Goal: Transaction & Acquisition: Book appointment/travel/reservation

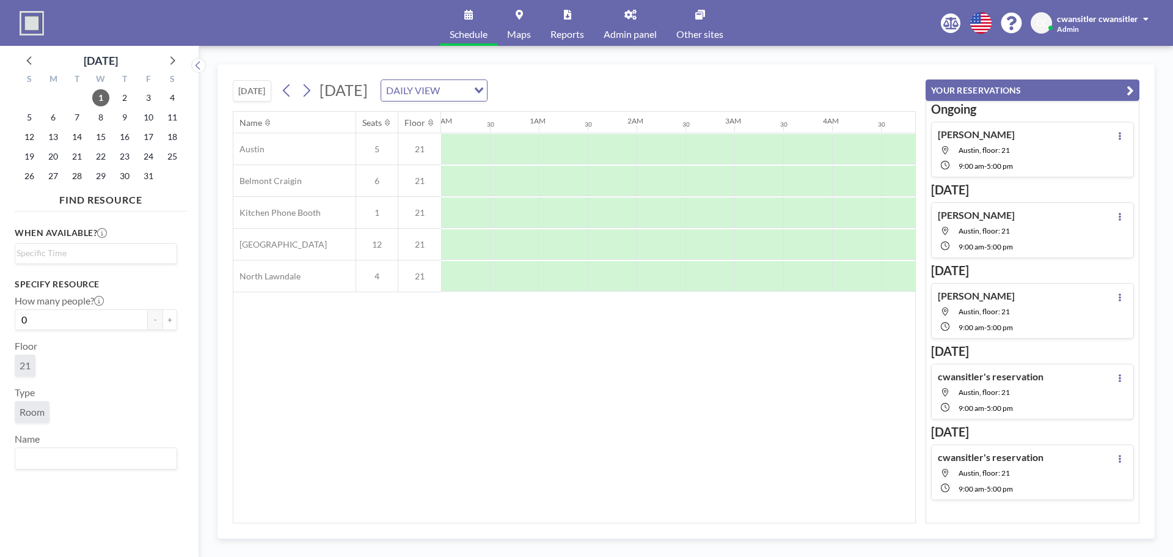
scroll to position [0, 864]
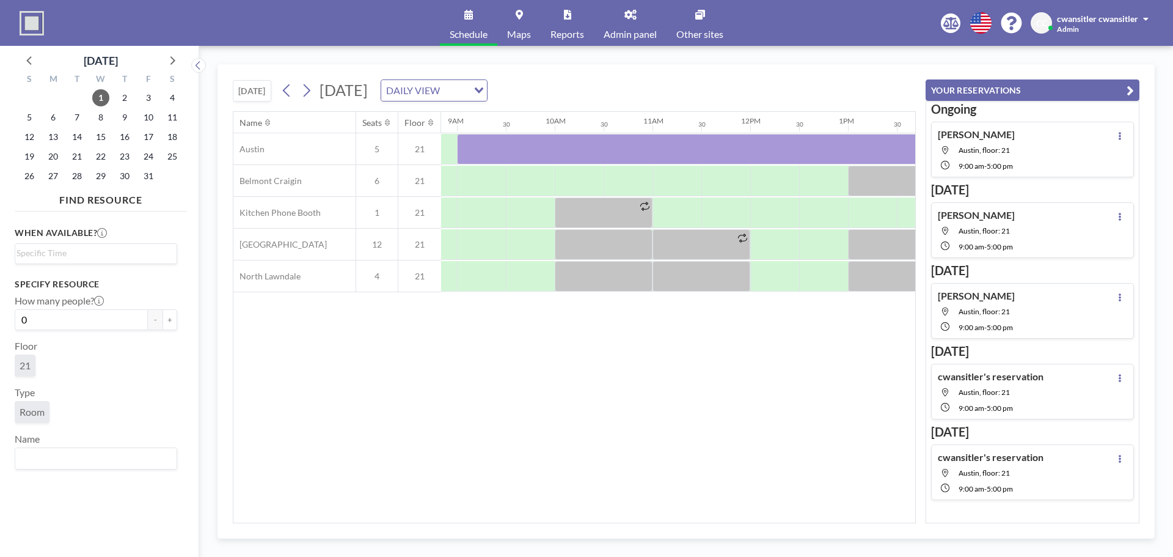
click at [254, 95] on button "[DATE]" at bounding box center [252, 90] width 38 height 21
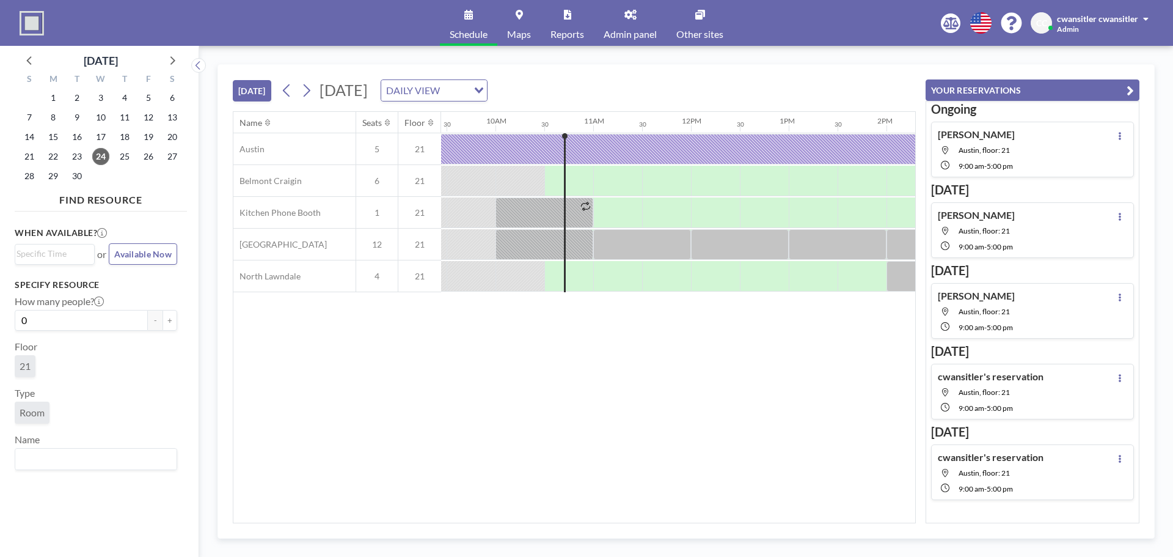
scroll to position [0, 978]
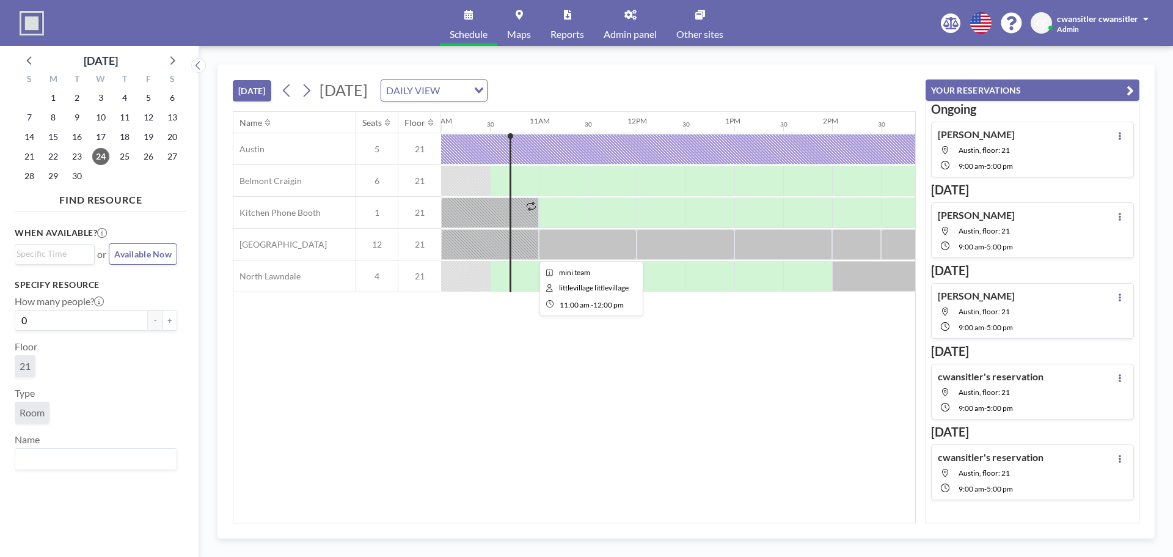
click at [572, 244] on div at bounding box center [588, 244] width 98 height 31
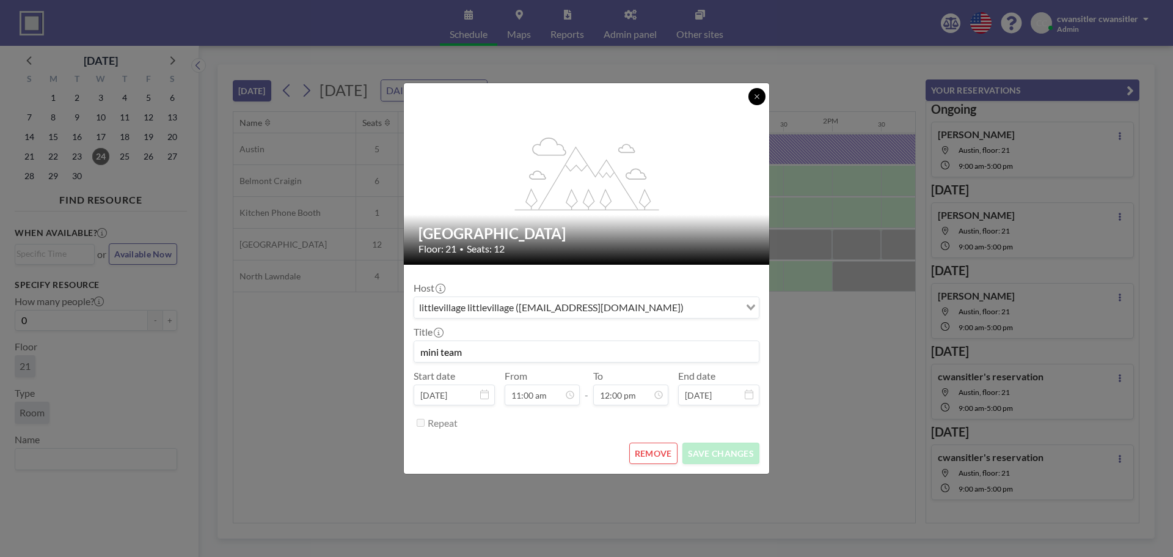
click at [759, 99] on icon at bounding box center [756, 96] width 7 height 7
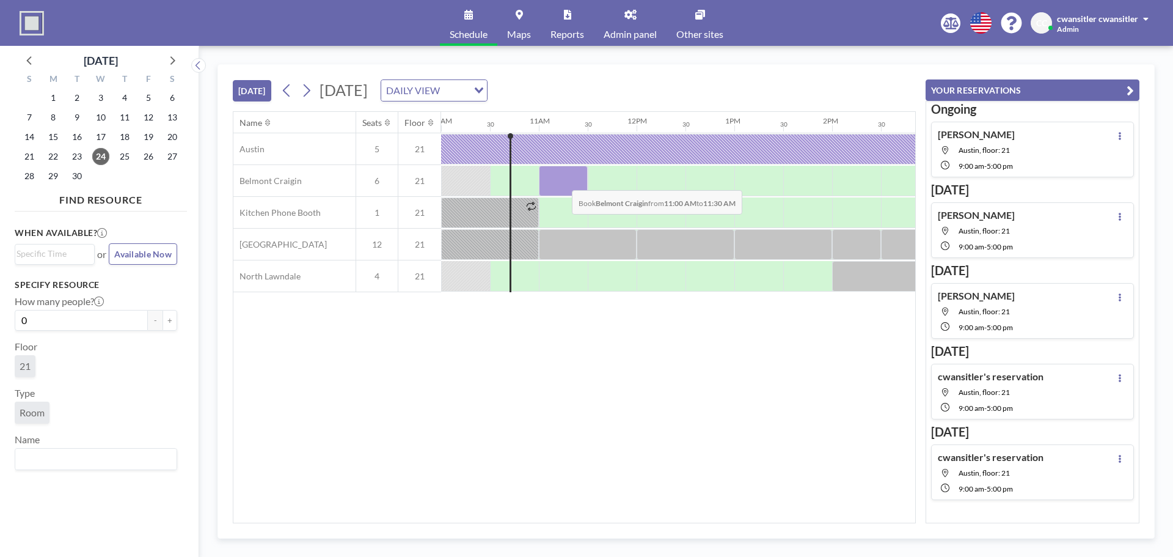
click at [562, 181] on div at bounding box center [563, 181] width 49 height 31
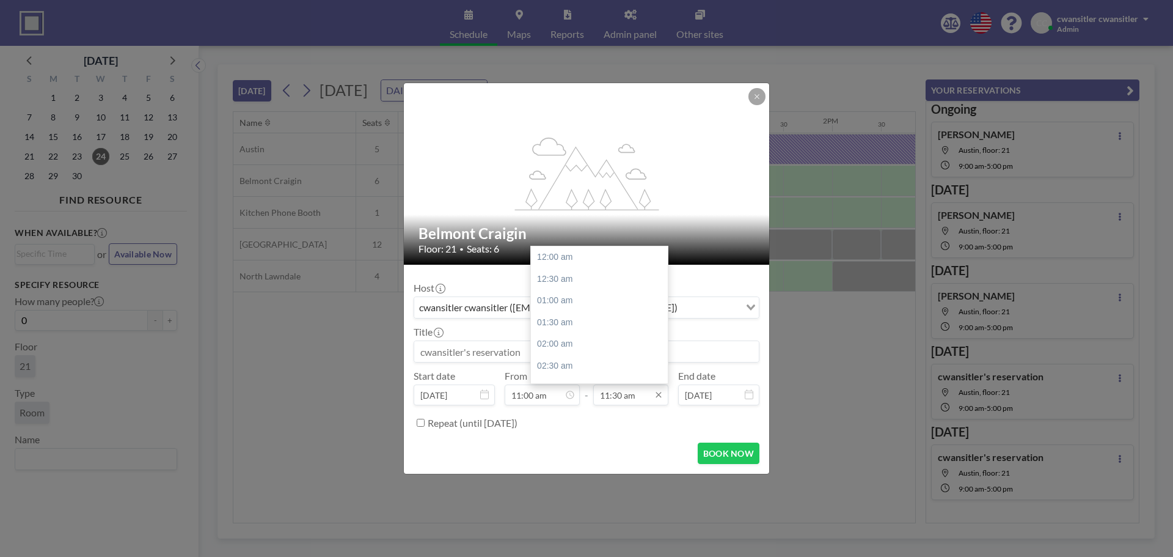
scroll to position [500, 0]
click at [585, 279] on div "12:00 pm" at bounding box center [602, 279] width 143 height 22
type input "12:00 pm"
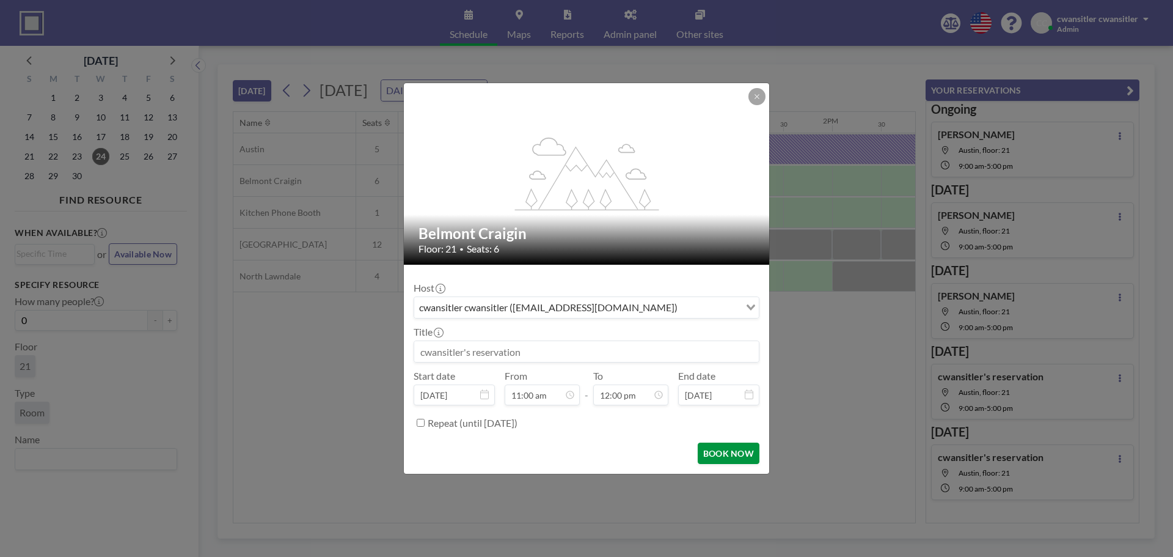
click at [726, 449] on button "BOOK NOW" at bounding box center [729, 452] width 62 height 21
